Goal: Task Accomplishment & Management: Complete application form

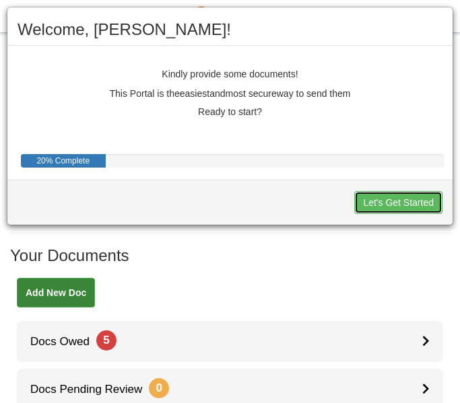
click at [376, 199] on button "Let's Get Started" at bounding box center [398, 202] width 88 height 23
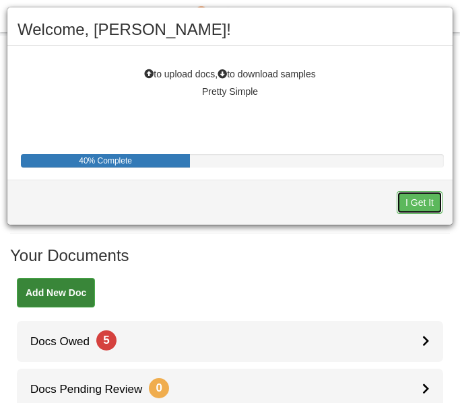
click at [415, 206] on button "I Get It" at bounding box center [419, 202] width 46 height 23
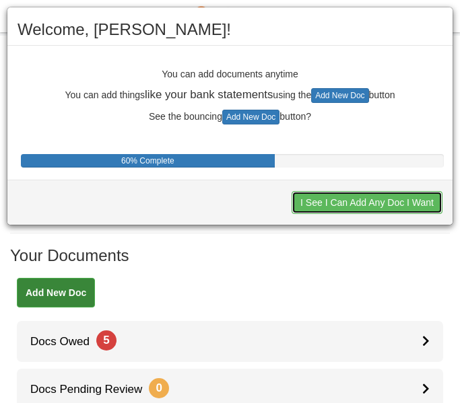
click at [371, 209] on button "I See I Can Add Any Doc I Want" at bounding box center [366, 202] width 151 height 23
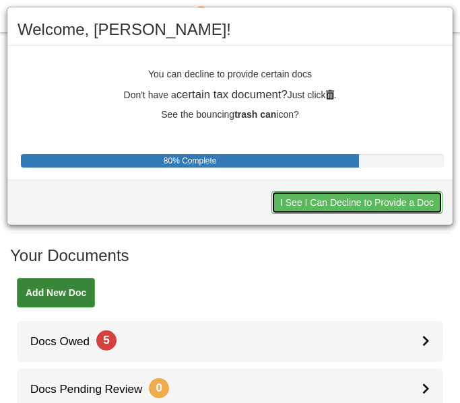
click at [371, 209] on button "I See I Can Decline to Provide a Doc" at bounding box center [356, 202] width 171 height 23
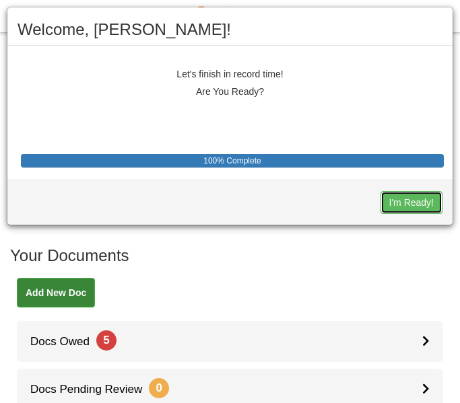
click at [389, 202] on button "I'm Ready!" at bounding box center [411, 202] width 62 height 23
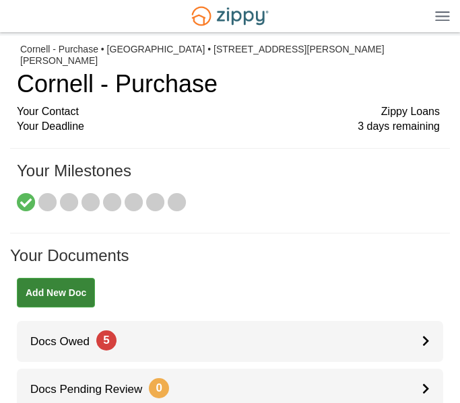
scroll to position [106, 0]
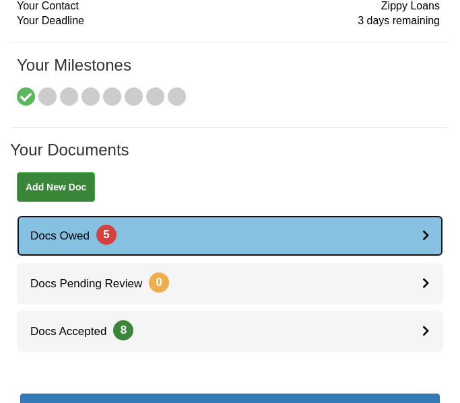
click at [418, 225] on link "Docs Owed 5" at bounding box center [230, 235] width 426 height 41
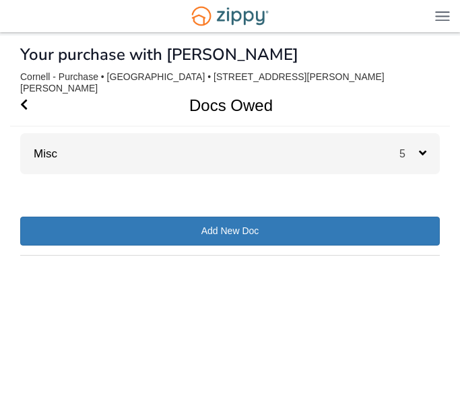
click at [427, 141] on div "5" at bounding box center [419, 153] width 40 height 41
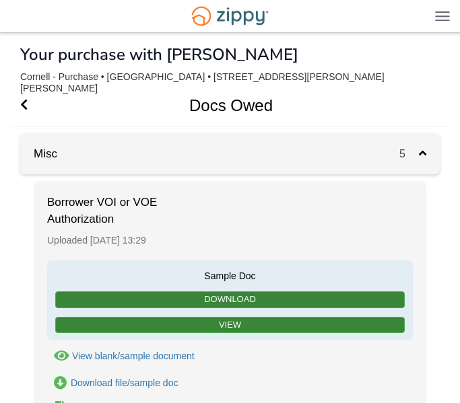
click at [151, 322] on div "Sample Doc Download View" at bounding box center [229, 299] width 365 height 79
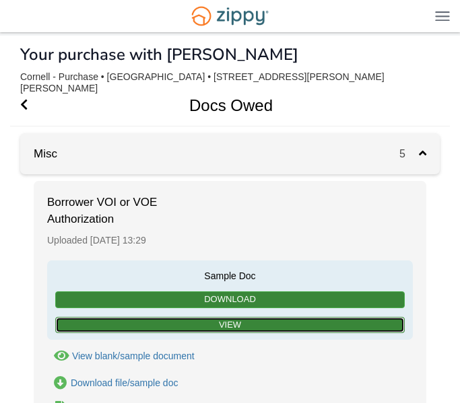
click at [234, 317] on link "View" at bounding box center [229, 325] width 349 height 17
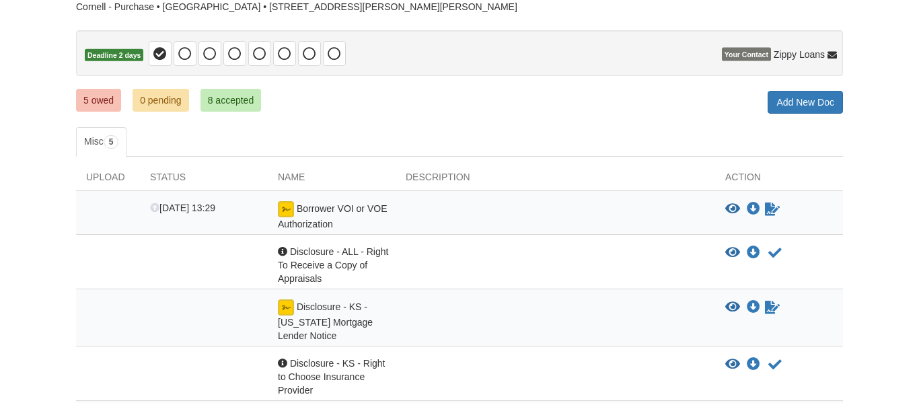
scroll to position [107, 0]
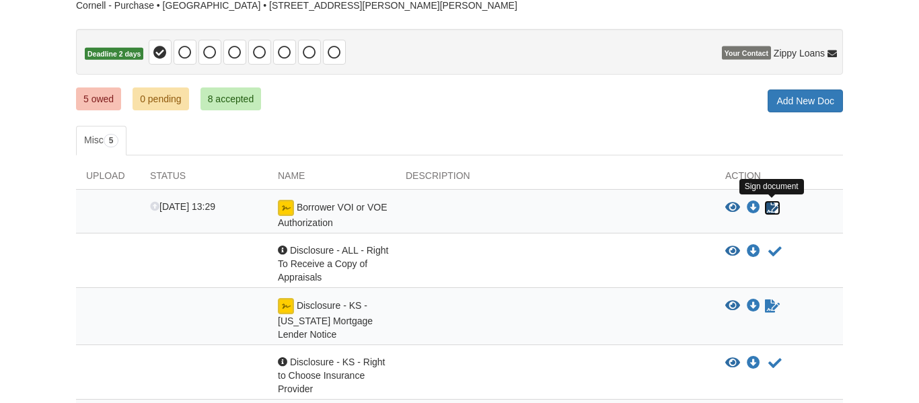
click at [459, 211] on icon "Sign Form" at bounding box center [772, 207] width 15 height 13
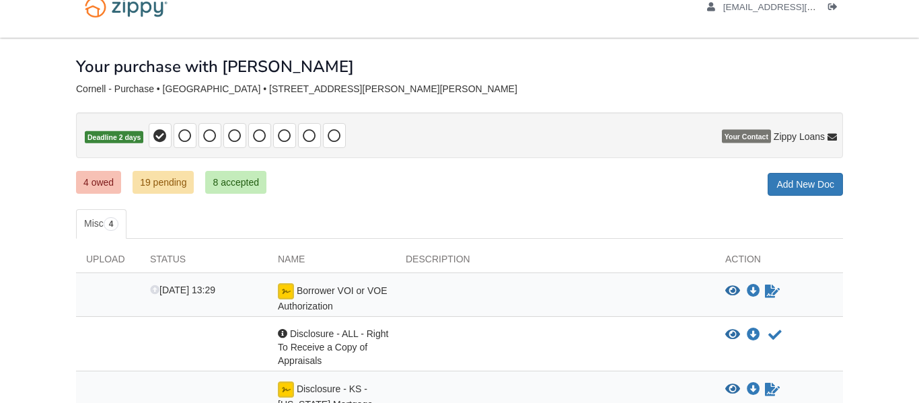
scroll to position [41, 0]
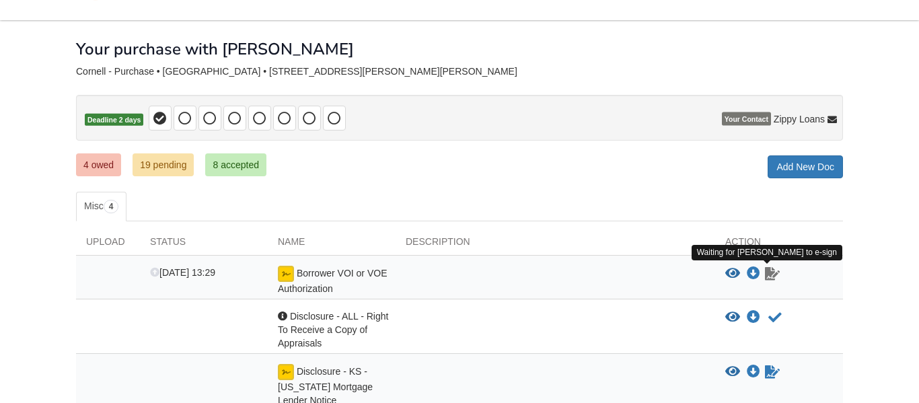
click at [773, 275] on icon "Waiting for your co-borrower to e-sign" at bounding box center [772, 273] width 15 height 13
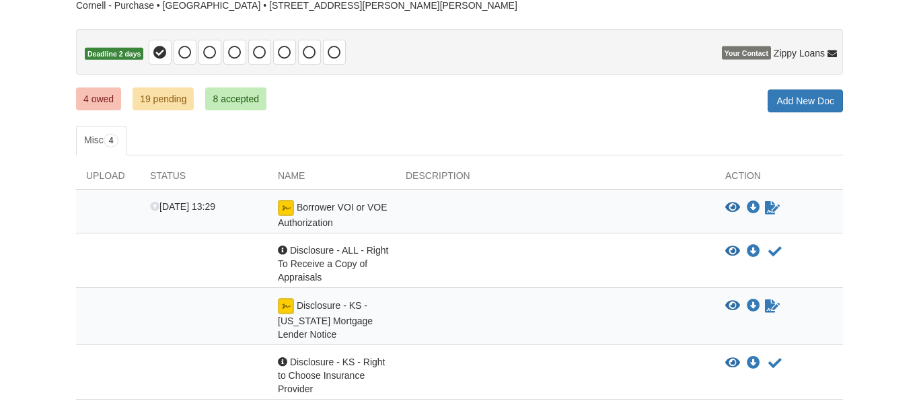
scroll to position [108, 0]
click at [770, 212] on icon "Waiting for your co-borrower to e-sign" at bounding box center [772, 207] width 15 height 13
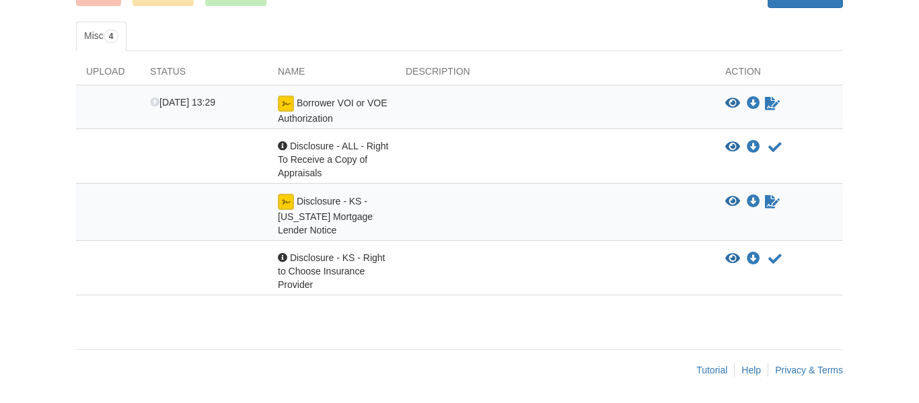
scroll to position [0, 0]
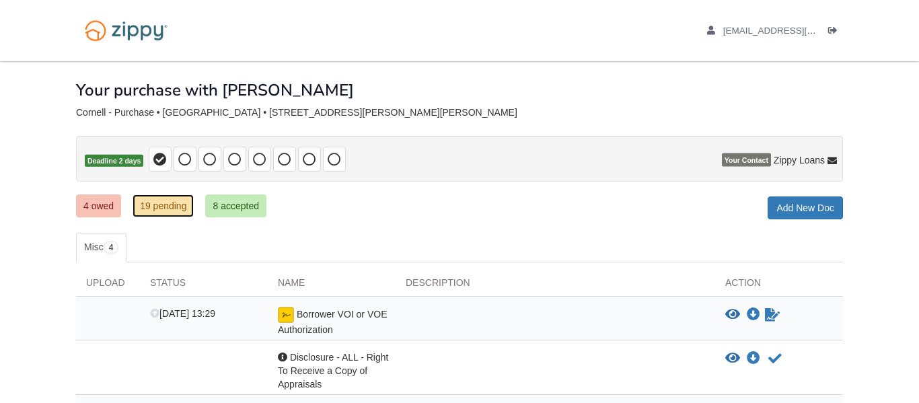
click at [174, 207] on link "19 pending" at bounding box center [163, 205] width 61 height 23
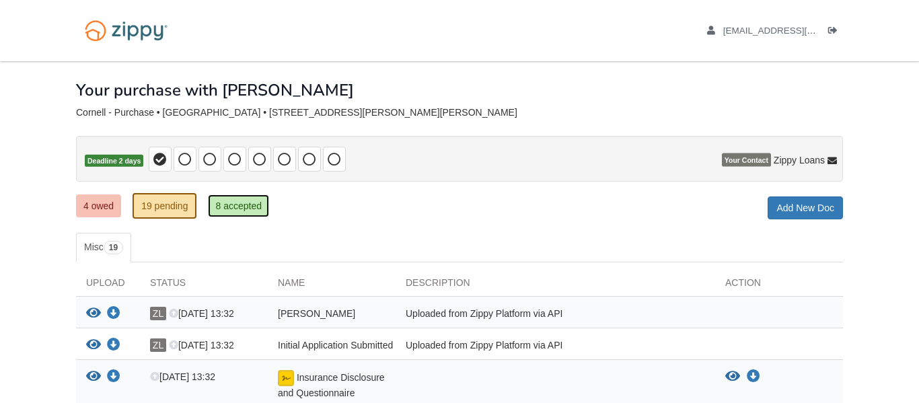
click at [235, 204] on link "8 accepted" at bounding box center [238, 205] width 61 height 23
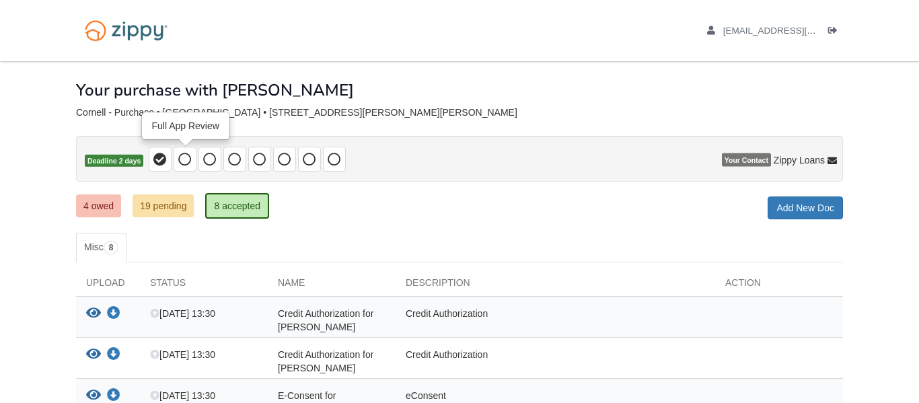
click at [186, 162] on icon at bounding box center [184, 159] width 13 height 13
click at [159, 158] on icon at bounding box center [159, 159] width 13 height 13
click at [92, 212] on link "4 owed" at bounding box center [98, 205] width 45 height 23
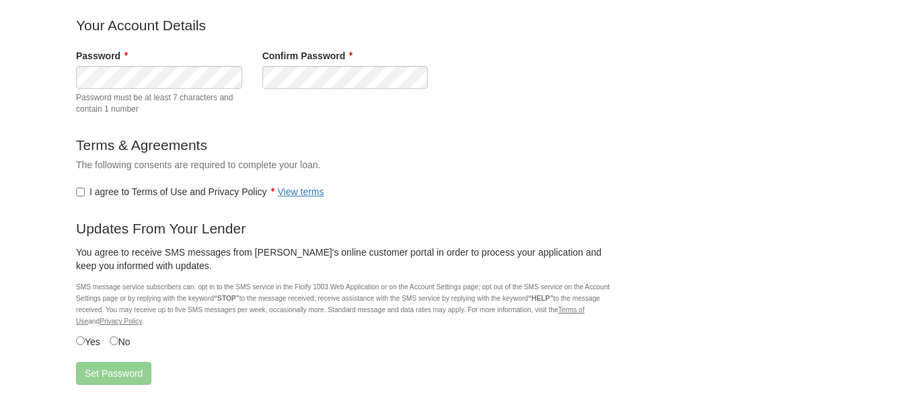
scroll to position [92, 0]
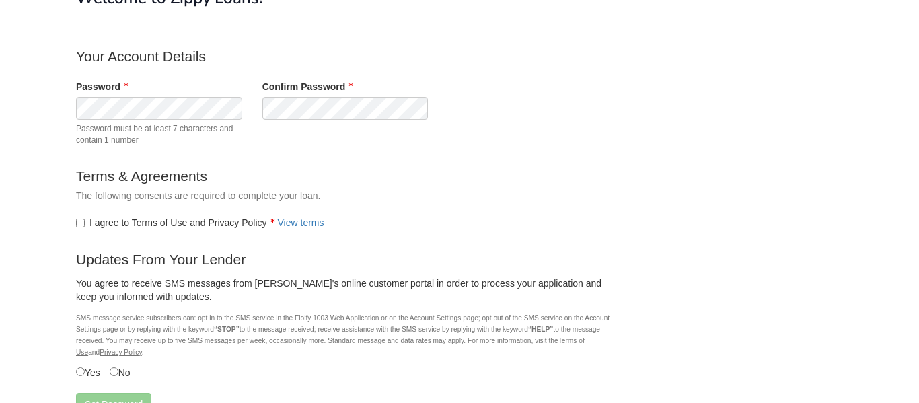
click at [228, 223] on label "I agree to Terms of Use and Privacy Policy View terms" at bounding box center [200, 222] width 248 height 13
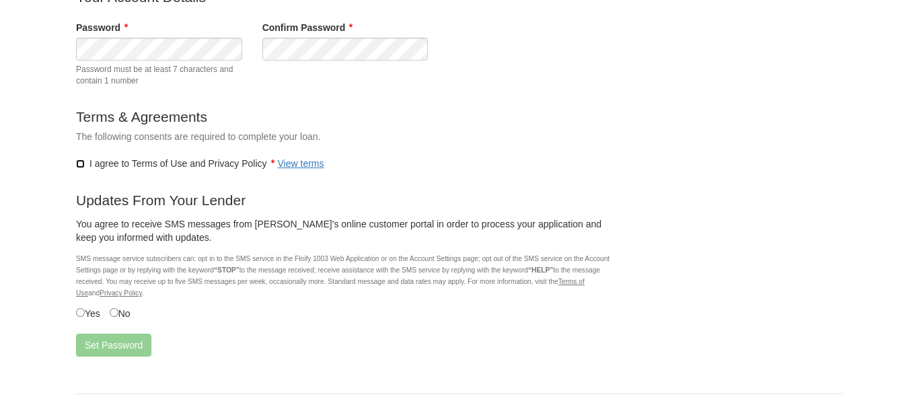
scroll to position [161, 0]
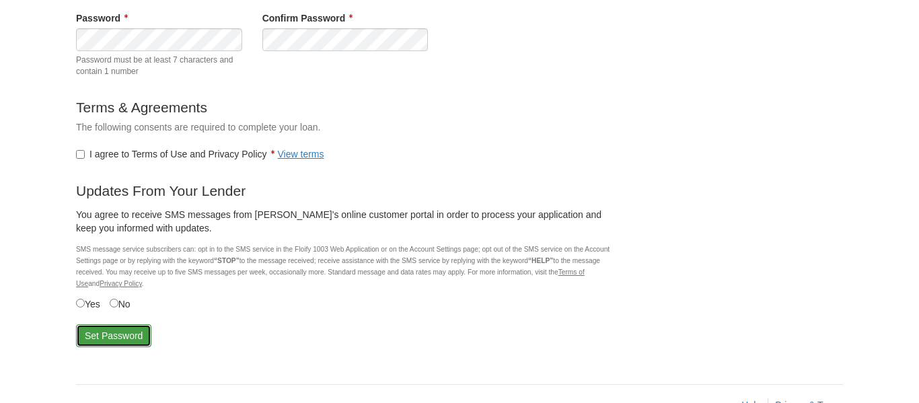
click at [94, 334] on button "Set Password" at bounding box center [113, 335] width 75 height 23
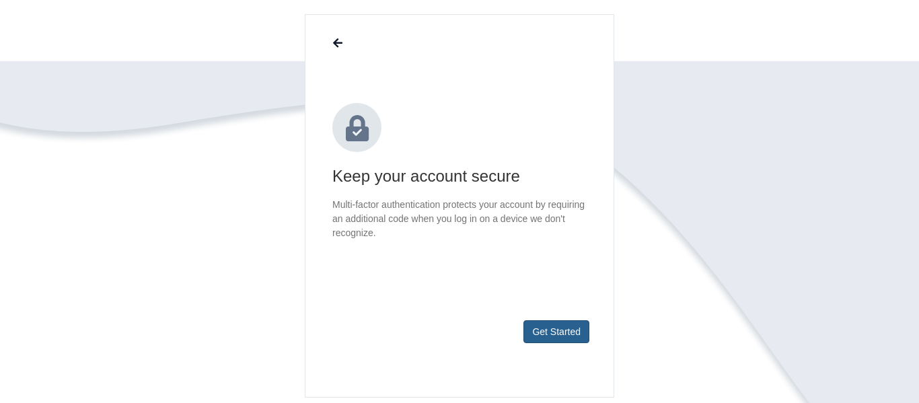
scroll to position [116, 0]
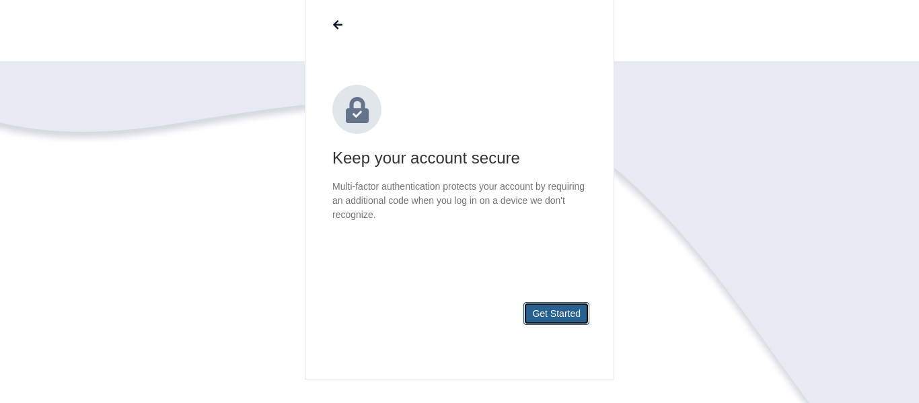
click at [563, 319] on button "Get Started" at bounding box center [557, 313] width 66 height 23
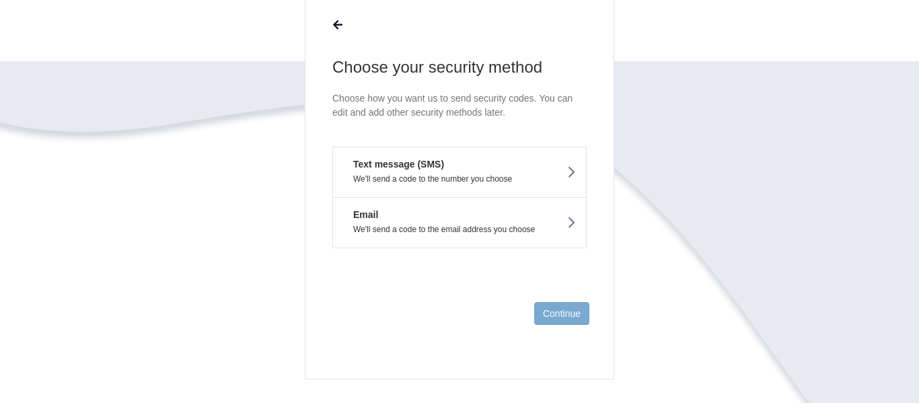
click at [584, 173] on button "Text message (SMS) We'll send a code to the number you choose" at bounding box center [459, 172] width 254 height 50
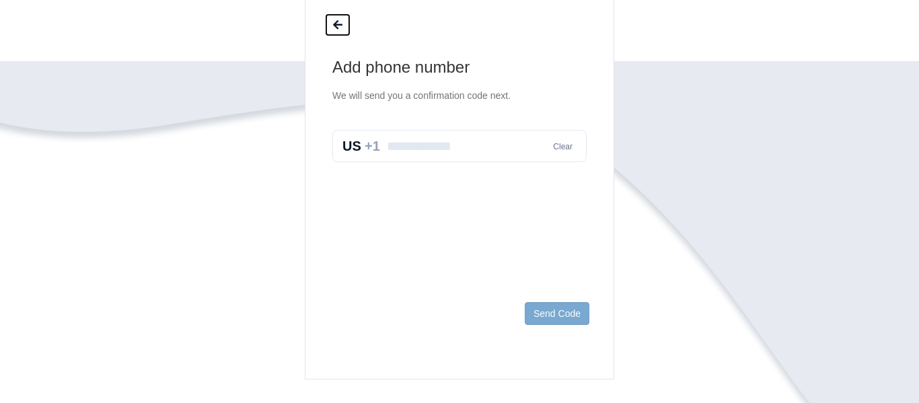
click at [334, 20] on icon at bounding box center [337, 25] width 9 height 11
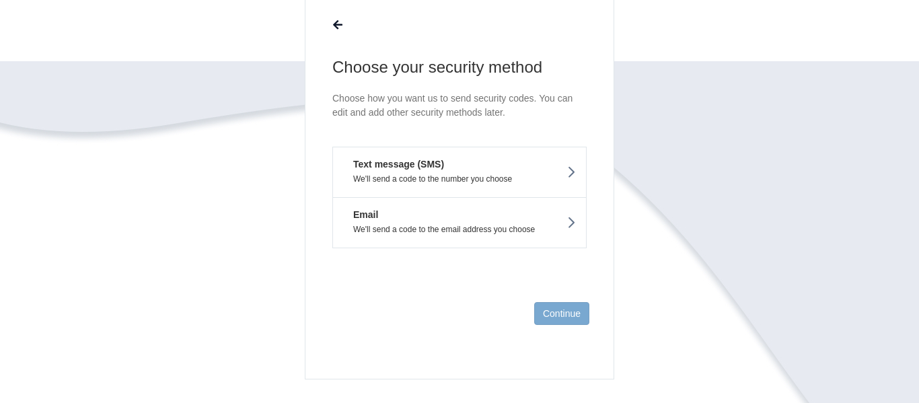
click at [402, 217] on button "Email We'll send a code to the email address you choose" at bounding box center [459, 222] width 254 height 51
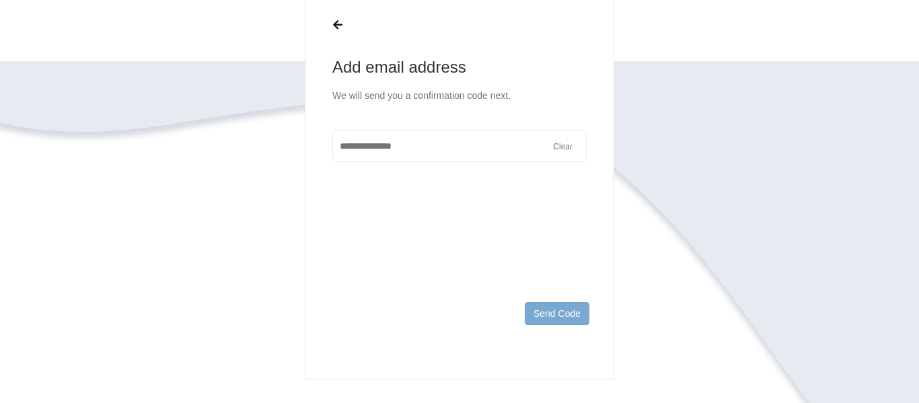
click at [471, 140] on input "text" at bounding box center [459, 146] width 254 height 32
type input "**********"
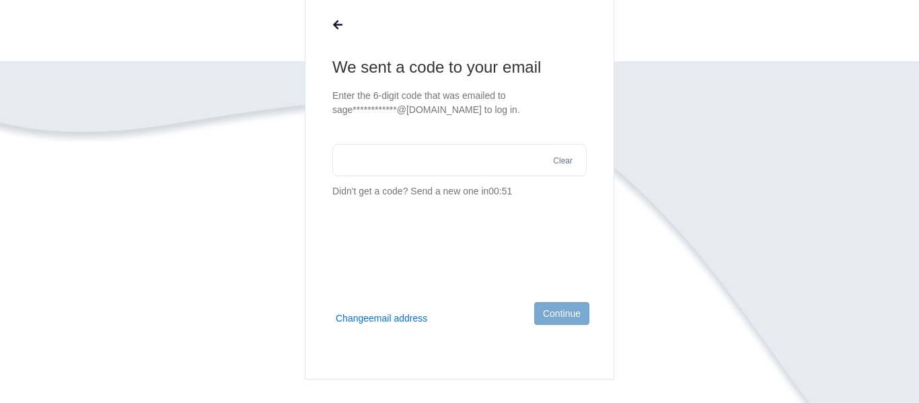
click at [392, 153] on input "text" at bounding box center [459, 160] width 254 height 32
paste input "******"
type input "******"
click at [569, 318] on button "Continue" at bounding box center [561, 313] width 55 height 23
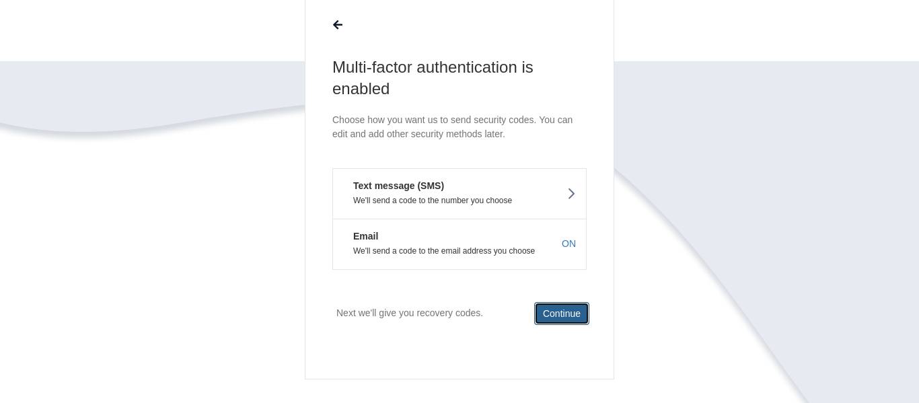
click at [572, 318] on button "Continue" at bounding box center [561, 313] width 55 height 23
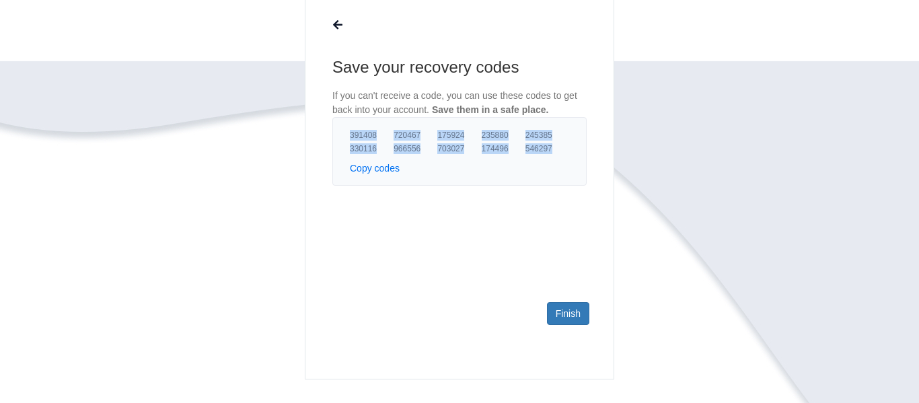
drag, startPoint x: 557, startPoint y: 149, endPoint x: 332, endPoint y: 123, distance: 226.3
click at [332, 123] on div "391408 720467 175924 235880 245385 330116 966556 703027 174496 546297 Copy code…" at bounding box center [459, 151] width 254 height 69
copy div "391408 720467 175924 235880 245385 330116 966556 703027 174496 546297"
drag, startPoint x: 277, startPoint y: 344, endPoint x: 334, endPoint y: 318, distance: 62.0
click at [287, 336] on section "Save your recovery codes If you can't receive a code, you can use these codes t…" at bounding box center [459, 228] width 767 height 464
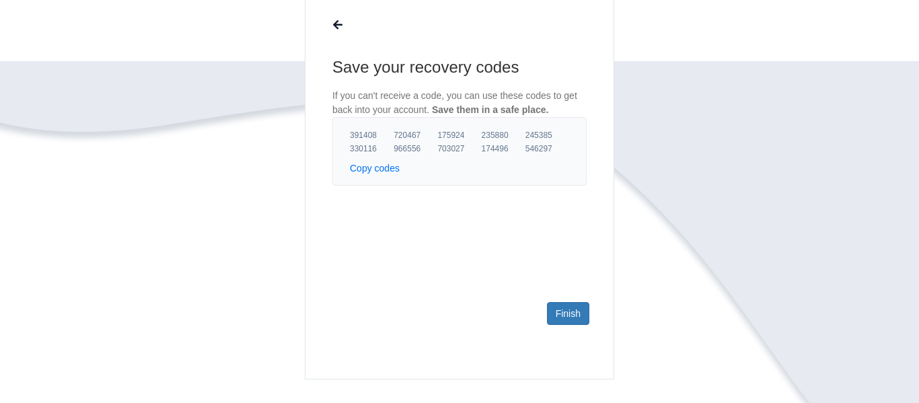
click at [546, 301] on footer "Finish" at bounding box center [460, 334] width 308 height 87
click at [563, 317] on link "Finish" at bounding box center [568, 313] width 42 height 23
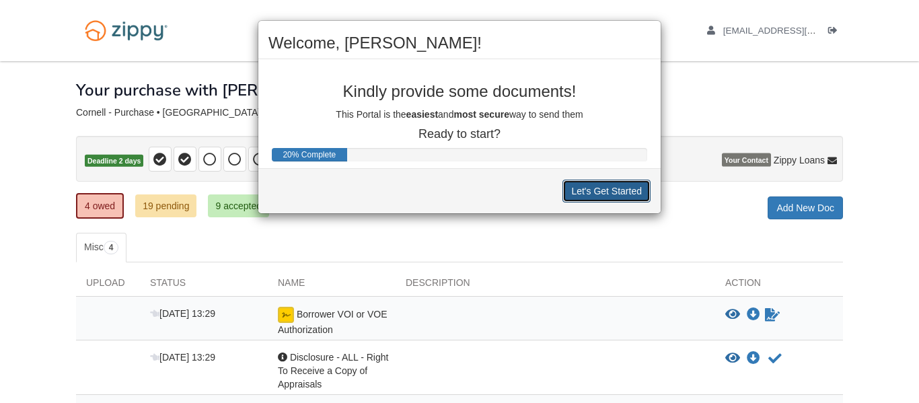
click at [595, 190] on button "Let's Get Started" at bounding box center [607, 191] width 88 height 23
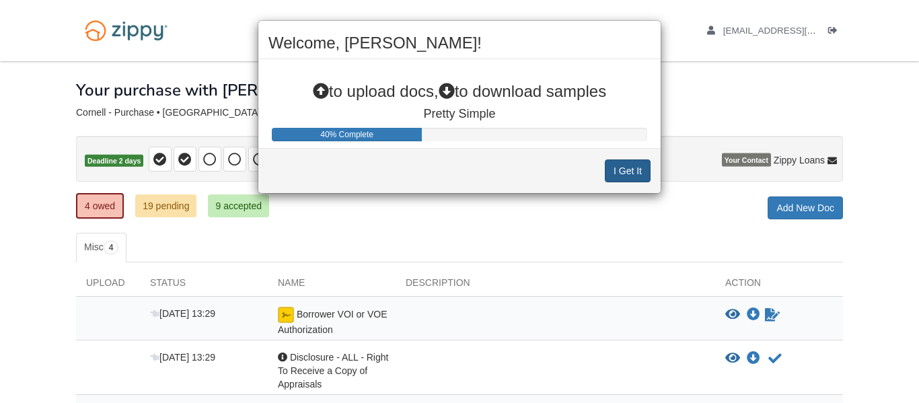
click at [595, 190] on div "I Get It" at bounding box center [459, 170] width 402 height 45
click at [629, 164] on button "I Get It" at bounding box center [628, 170] width 46 height 23
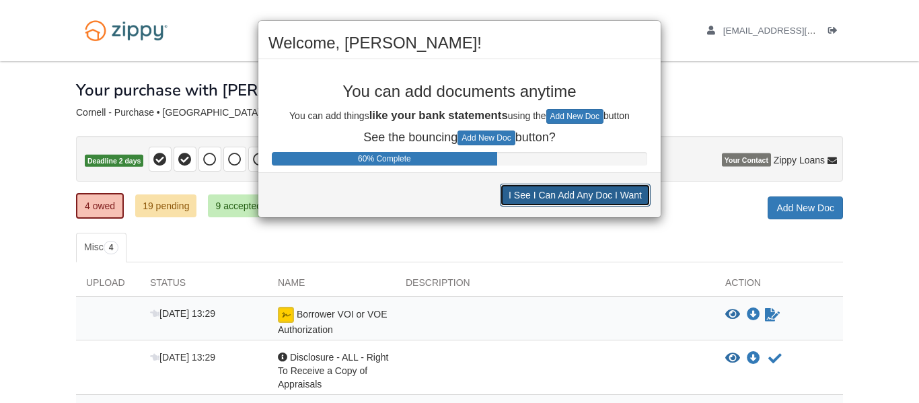
click at [606, 199] on button "I See I Can Add Any Doc I Want" at bounding box center [575, 195] width 151 height 23
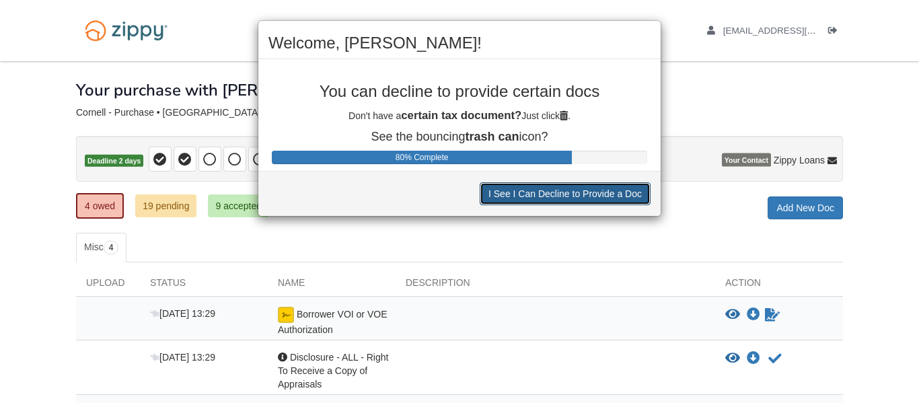
click at [606, 199] on button "I See I Can Decline to Provide a Doc" at bounding box center [565, 193] width 171 height 23
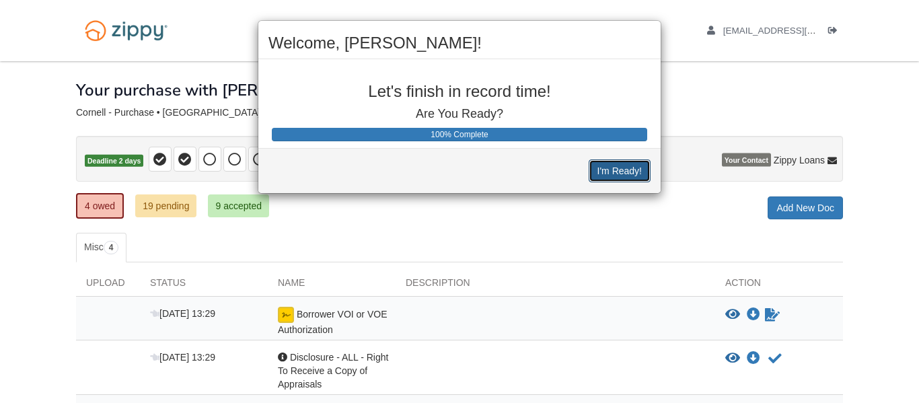
click at [631, 166] on button "I'm Ready!" at bounding box center [620, 170] width 62 height 23
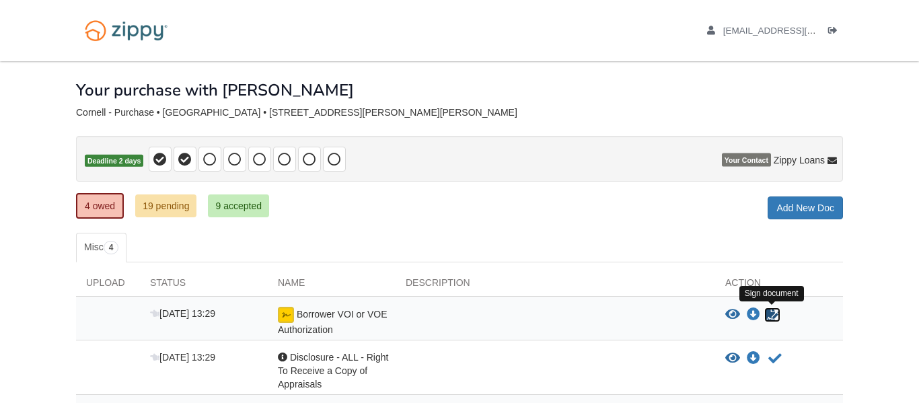
click at [774, 312] on icon "Sign Form" at bounding box center [772, 314] width 15 height 13
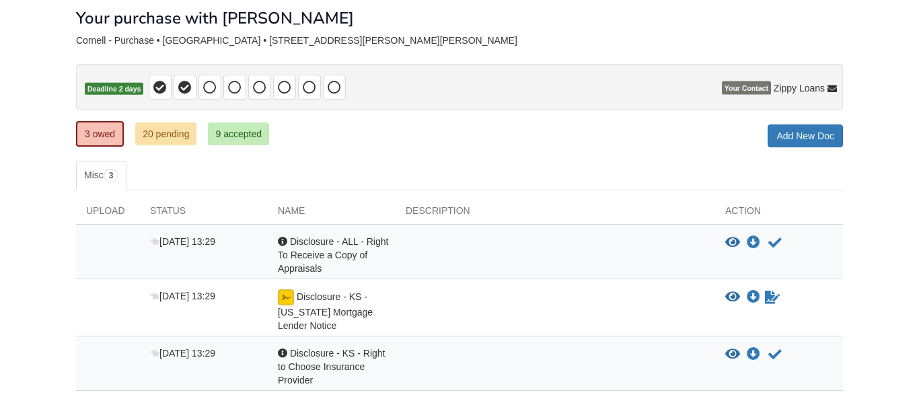
scroll to position [79, 0]
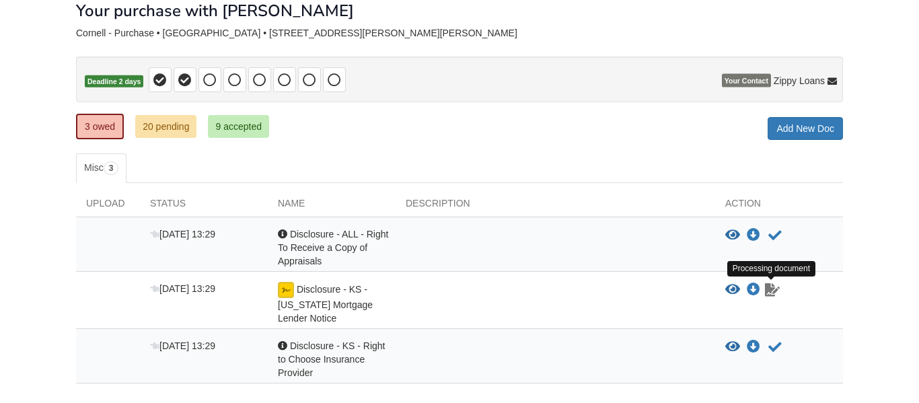
click at [771, 289] on icon "Waiting for your co-borrower to e-sign" at bounding box center [772, 289] width 15 height 13
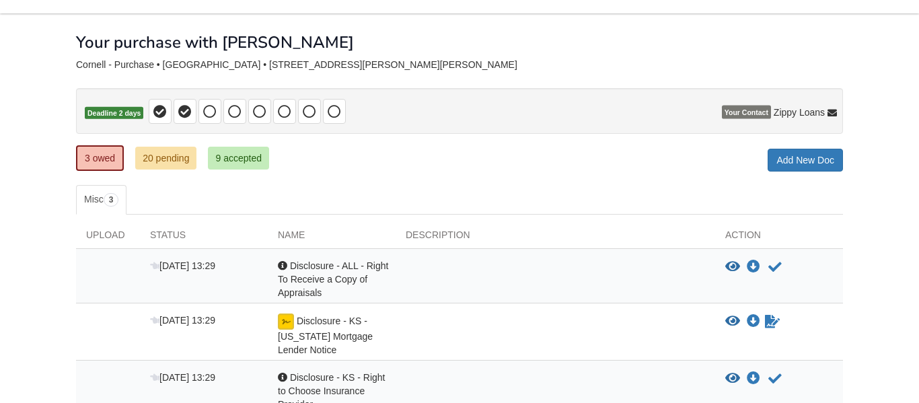
scroll to position [46, 0]
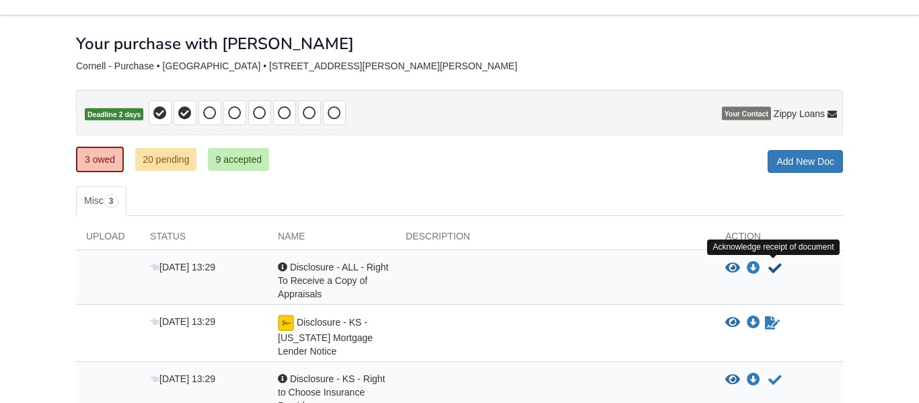
click at [778, 266] on icon "Acknowledge receipt of document" at bounding box center [774, 268] width 13 height 13
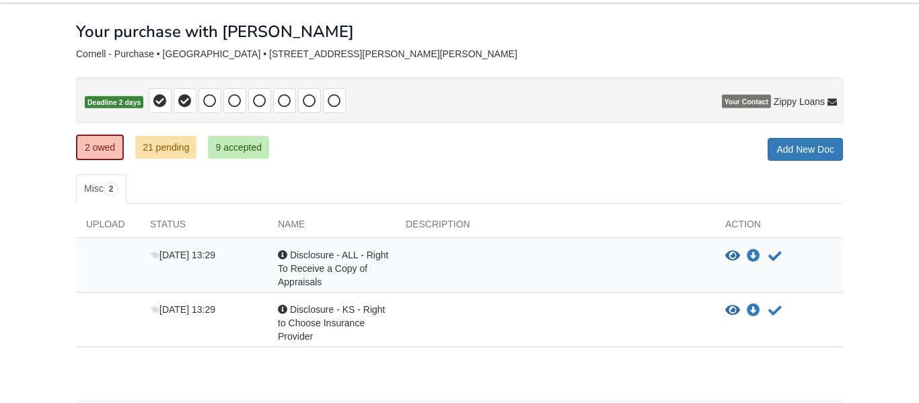
scroll to position [34, 0]
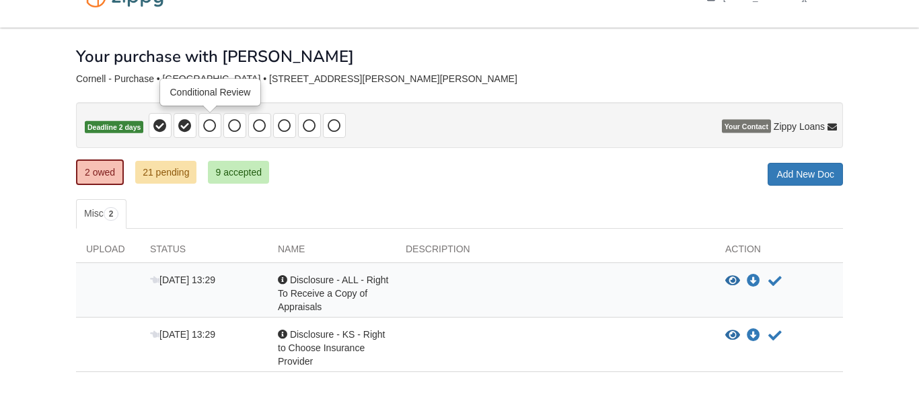
click at [216, 124] on icon at bounding box center [209, 125] width 13 height 13
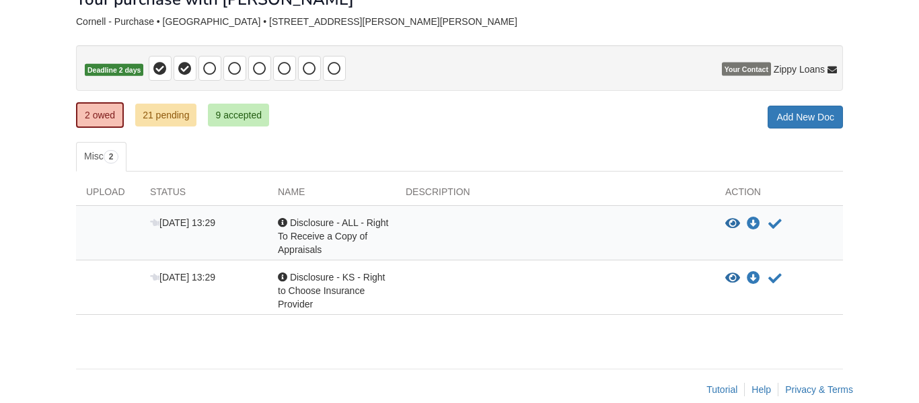
scroll to position [92, 0]
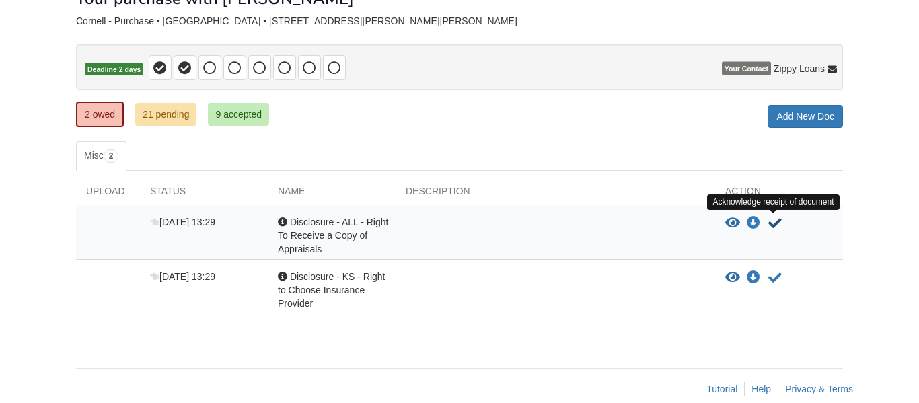
click at [774, 222] on icon "Acknowledge receipt of document" at bounding box center [774, 223] width 13 height 13
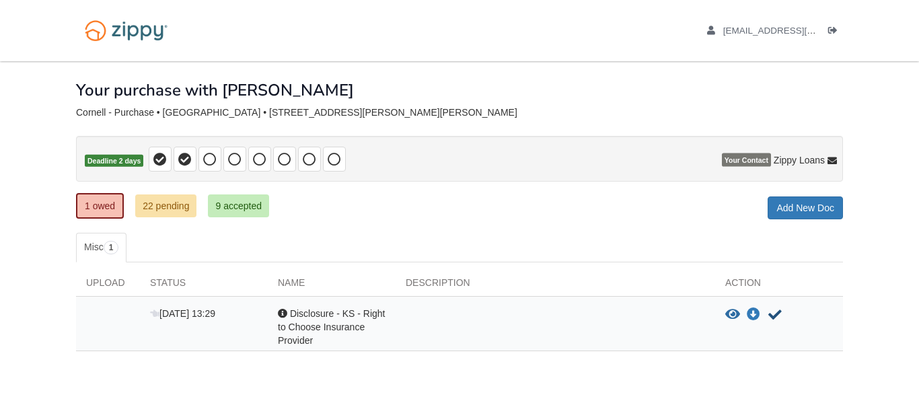
click at [777, 314] on icon "Acknowledge receipt of document" at bounding box center [774, 314] width 13 height 13
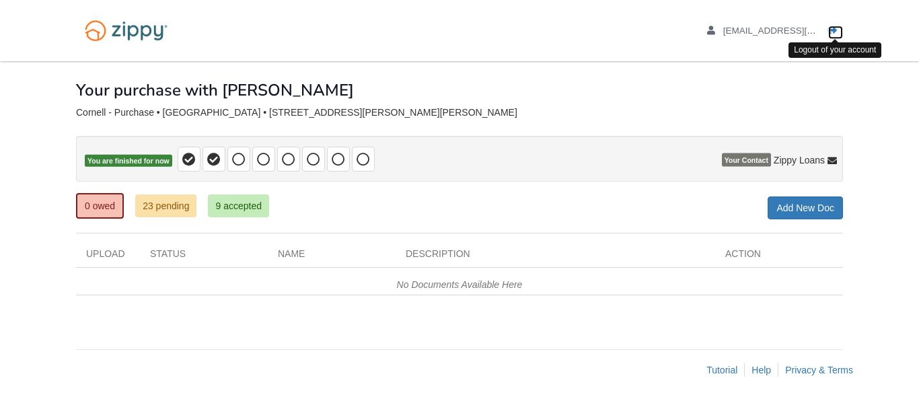
click at [833, 32] on icon "Log out" at bounding box center [832, 30] width 9 height 9
click at [186, 208] on link "23 pending" at bounding box center [165, 205] width 61 height 23
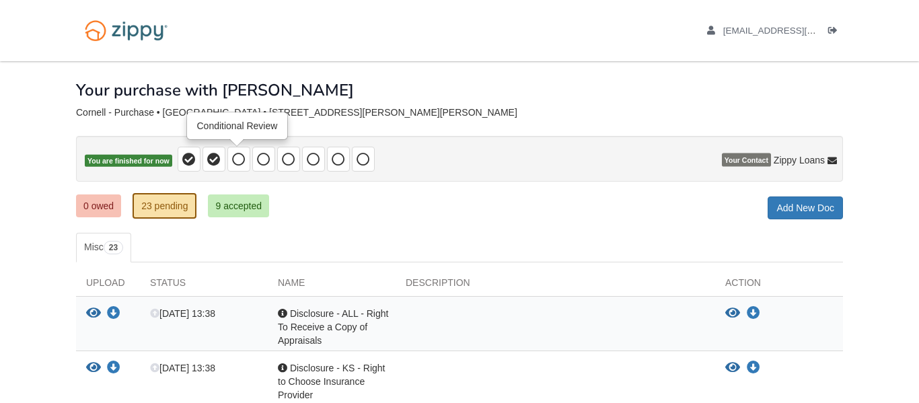
click at [240, 157] on icon at bounding box center [238, 159] width 13 height 13
click at [228, 177] on p "You are finished for now" at bounding box center [459, 159] width 767 height 46
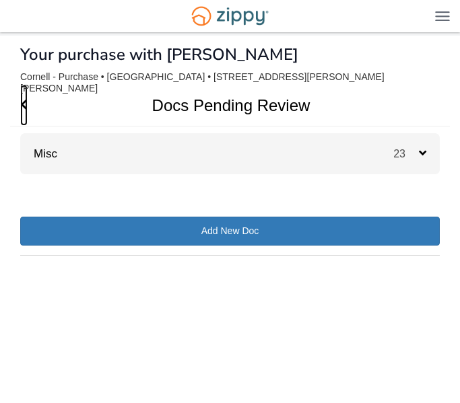
click at [23, 98] on icon "Go Back" at bounding box center [23, 104] width 7 height 12
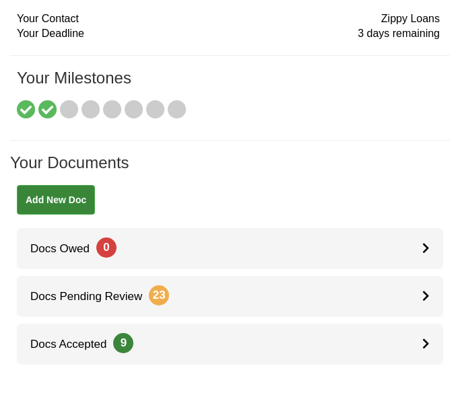
scroll to position [58, 0]
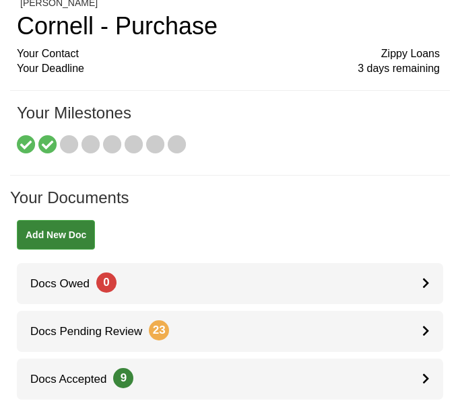
click at [174, 189] on h1 "Your Documents" at bounding box center [229, 204] width 439 height 31
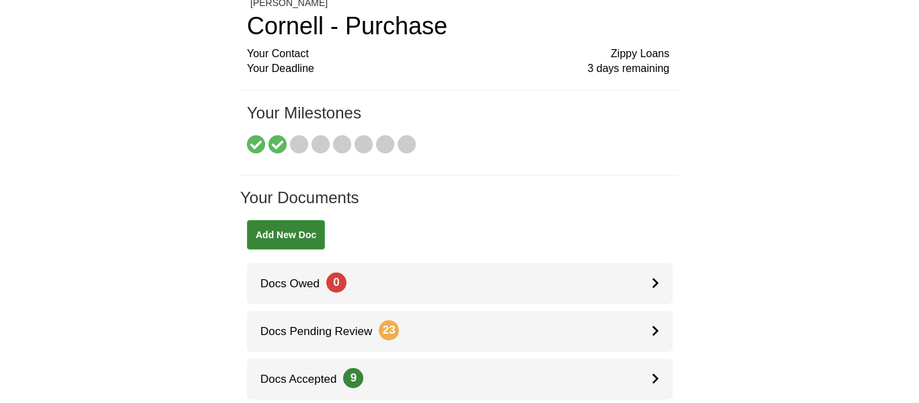
scroll to position [0, 0]
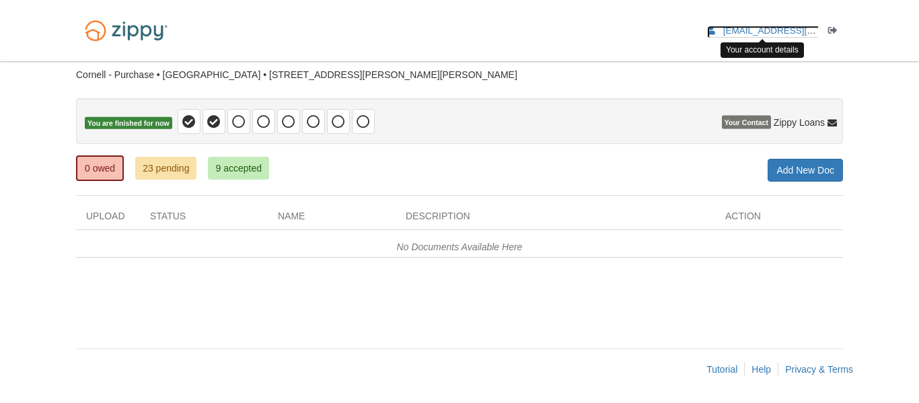
click at [459, 30] on span "sage.brandon1994@gmail.com" at bounding box center [800, 31] width 154 height 10
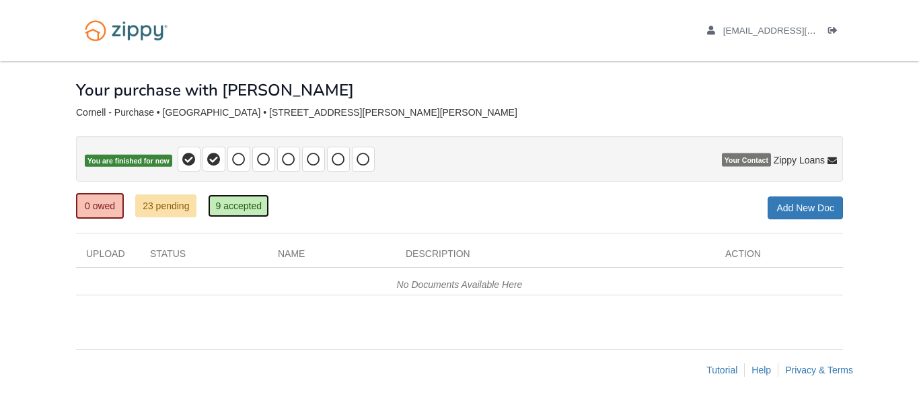
click at [251, 208] on link "9 accepted" at bounding box center [238, 205] width 61 height 23
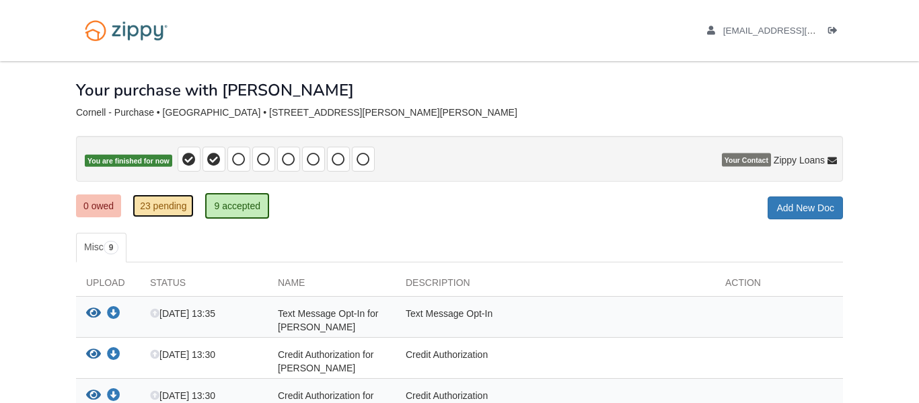
click at [173, 208] on link "23 pending" at bounding box center [163, 205] width 61 height 23
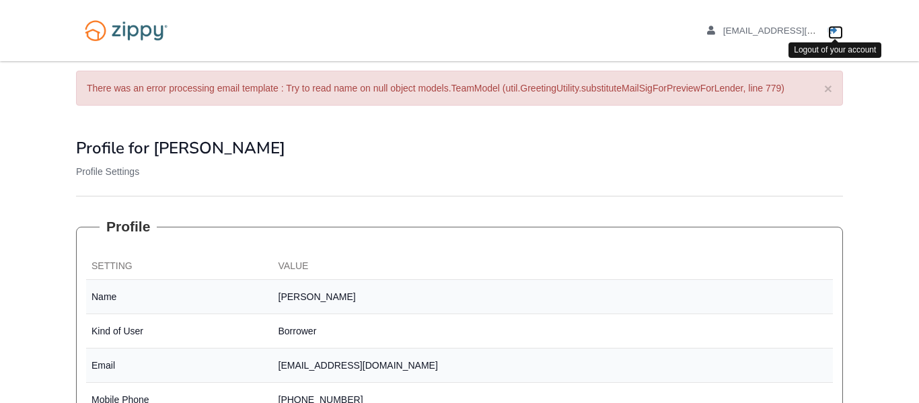
click at [833, 38] on link "Logout" at bounding box center [835, 32] width 15 height 13
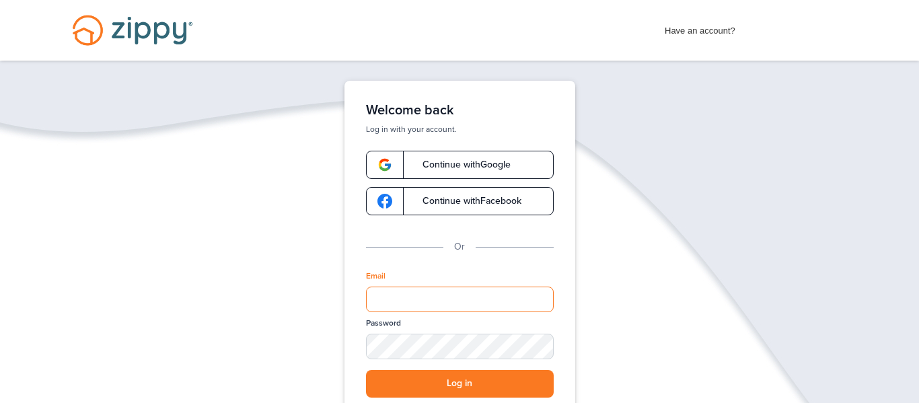
click at [400, 303] on input "Email" at bounding box center [460, 300] width 188 height 26
click at [487, 305] on input "**********" at bounding box center [460, 300] width 188 height 26
type input "**********"
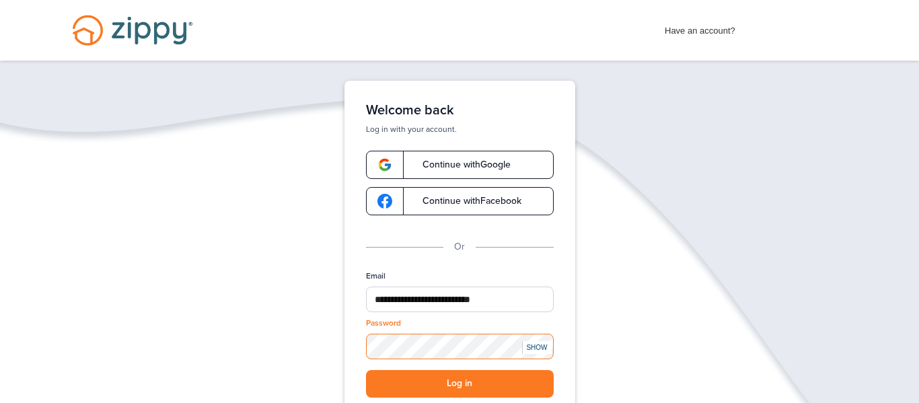
click at [366, 370] on button "Log in" at bounding box center [460, 384] width 188 height 28
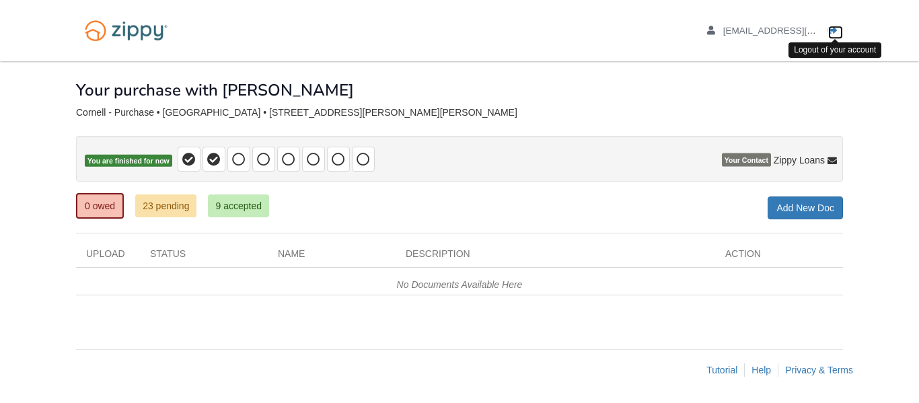
click at [841, 26] on link "Logout" at bounding box center [835, 32] width 15 height 13
